Goal: Task Accomplishment & Management: Manage account settings

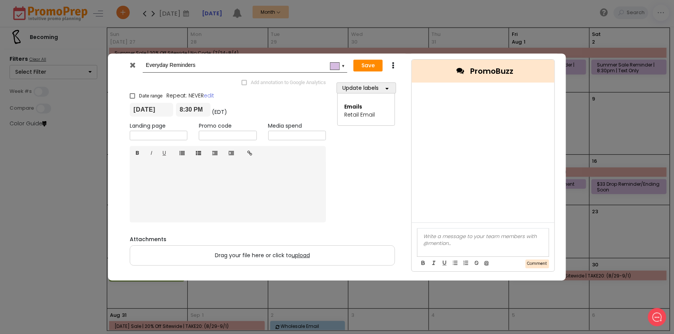
click at [135, 63] on icon at bounding box center [133, 65] width 6 height 8
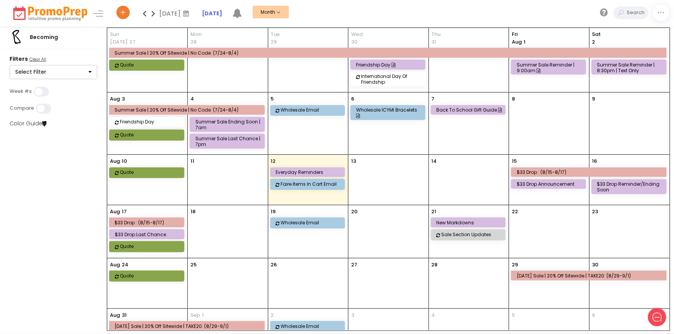
click at [564, 171] on div "$33 Drop : (8/15-8/17)" at bounding box center [590, 172] width 147 height 6
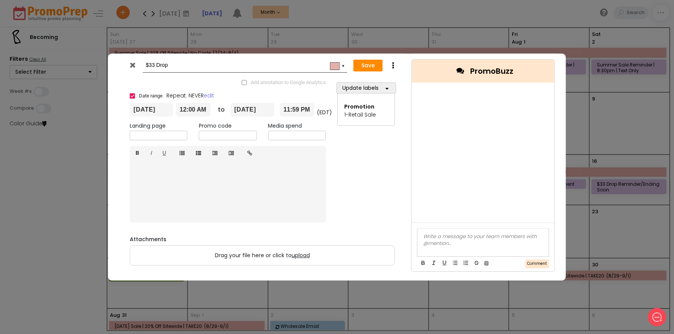
click at [243, 62] on input "$33 Drop" at bounding box center [244, 65] width 196 height 14
click at [281, 65] on input "$33 Drop" at bounding box center [244, 65] width 196 height 14
type input "$33 Drop (Canceled)"
click at [385, 89] on span "button" at bounding box center [387, 88] width 6 height 10
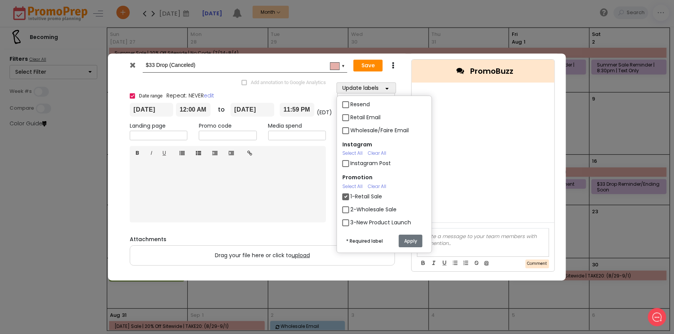
scroll to position [108, 0]
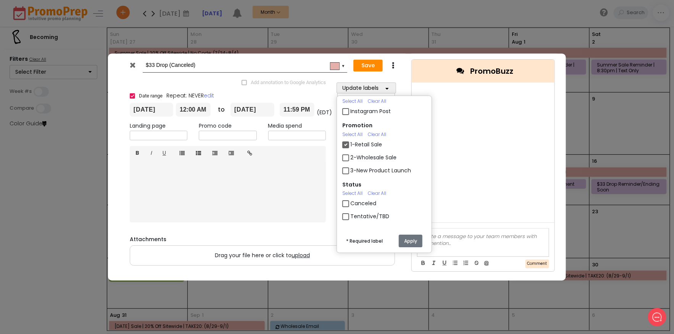
click at [350, 201] on label "Canceled" at bounding box center [363, 203] width 26 height 8
click at [350, 201] on input "Canceled" at bounding box center [352, 200] width 5 height 5
checkbox input "true"
click at [421, 239] on button "Apply" at bounding box center [411, 240] width 24 height 13
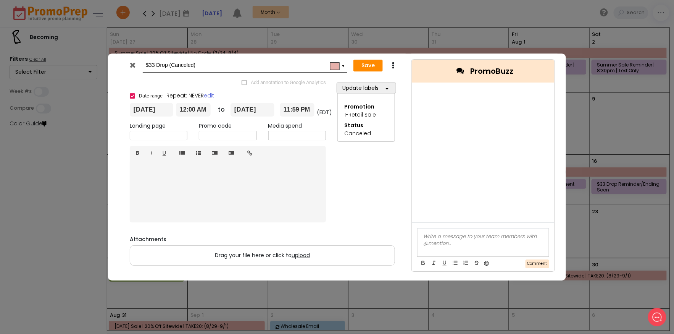
click at [346, 66] on div "▼" at bounding box center [338, 66] width 18 height 11
click at [356, 158] on button "more..." at bounding box center [353, 159] width 21 height 10
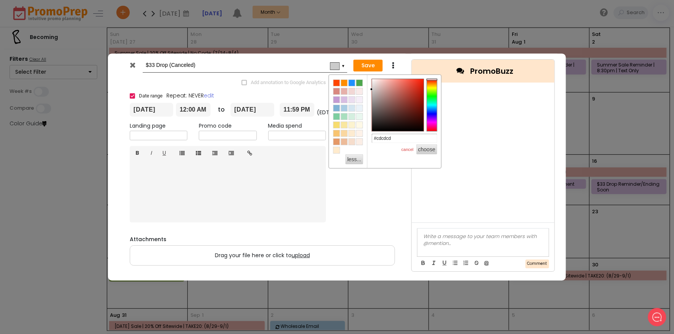
type input "#cfcfcf"
drag, startPoint x: 385, startPoint y: 83, endPoint x: 372, endPoint y: 89, distance: 14.5
click at [372, 89] on div at bounding box center [371, 88] width 3 height 3
click at [427, 154] on button "choose" at bounding box center [426, 149] width 21 height 10
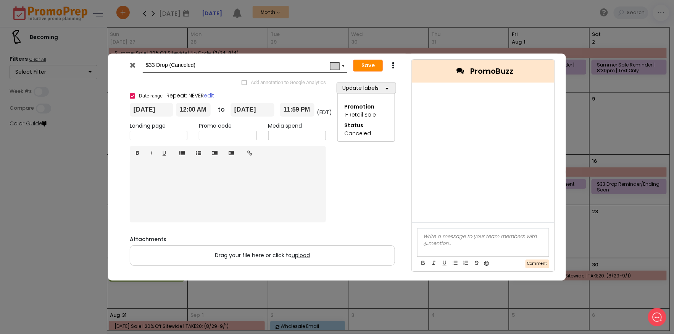
click at [369, 64] on button "Save" at bounding box center [367, 66] width 29 height 12
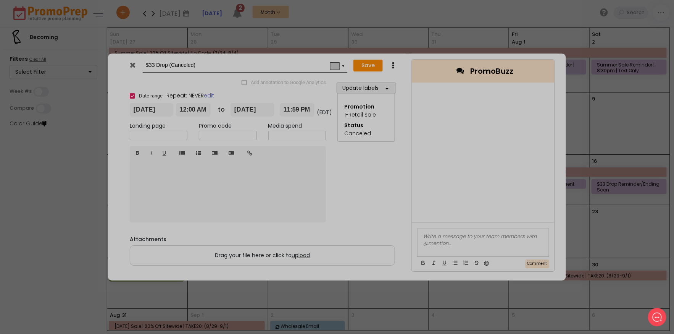
type input "[DATE]"
type input "00:00"
type input "[DATE]"
type input "23:59"
